Goal: Register for event/course

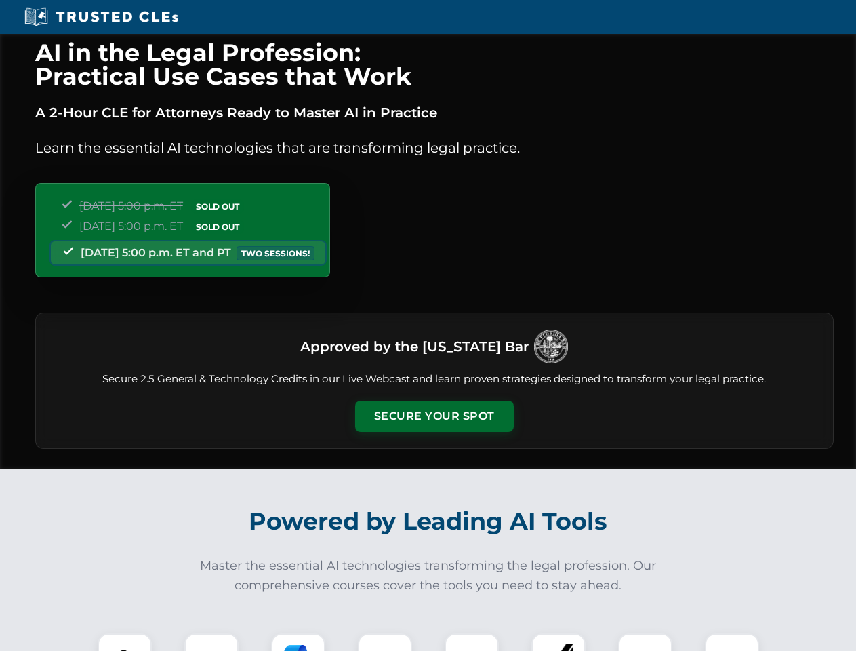
click at [434, 416] on button "Secure Your Spot" at bounding box center [434, 416] width 159 height 31
click at [125, 642] on img at bounding box center [124, 659] width 39 height 39
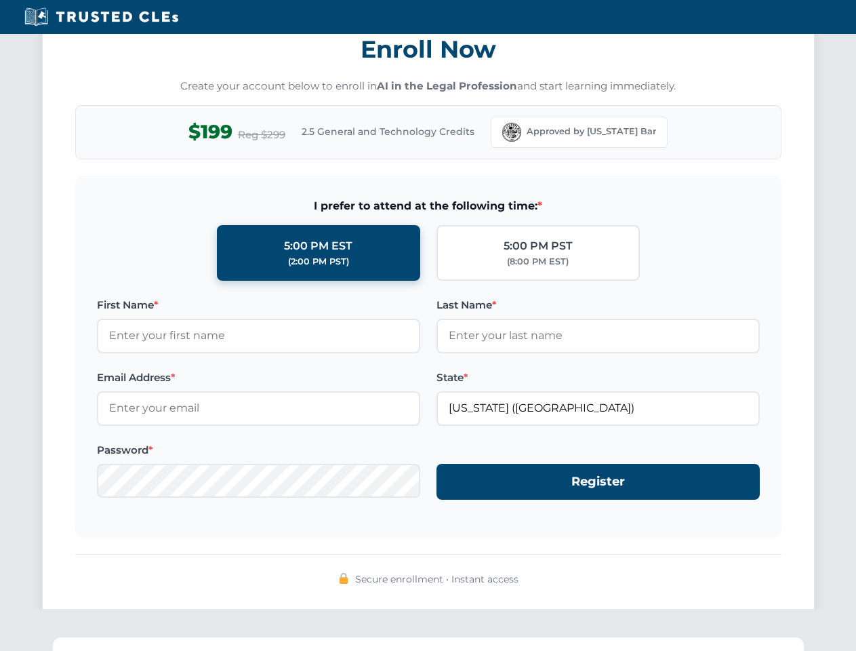
scroll to position [1330, 0]
